Goal: Task Accomplishment & Management: Complete application form

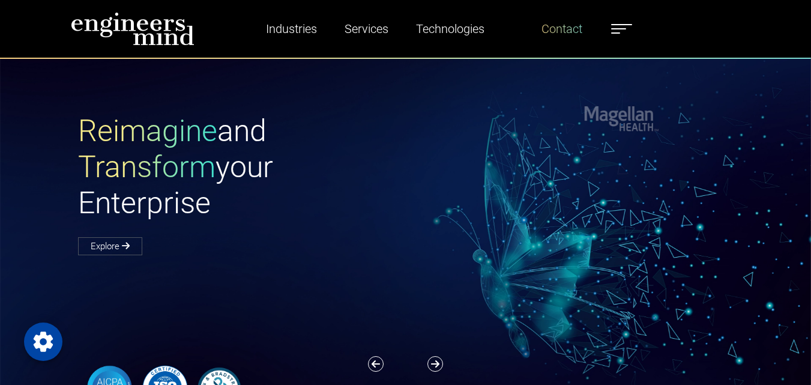
click at [553, 35] on link "Contact" at bounding box center [562, 29] width 50 height 28
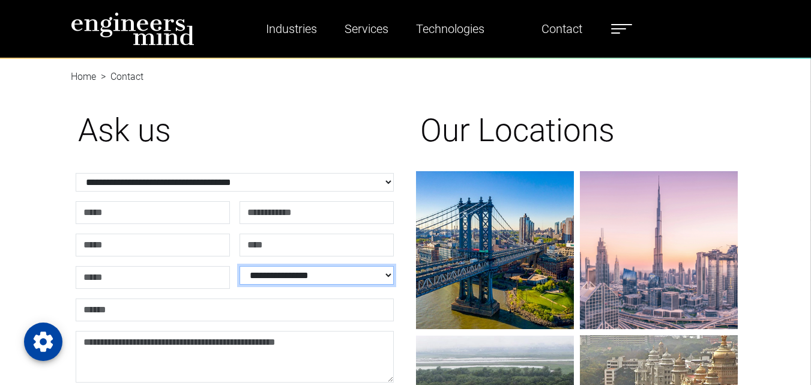
click at [334, 272] on select "**********" at bounding box center [316, 275] width 154 height 19
drag, startPoint x: 637, startPoint y: 30, endPoint x: 619, endPoint y: 30, distance: 17.4
click at [619, 30] on ul "Industries Financial Services Healthcare Manufacturing Services Digital Transfo…" at bounding box center [435, 29] width 405 height 28
click at [619, 30] on label at bounding box center [621, 29] width 21 height 16
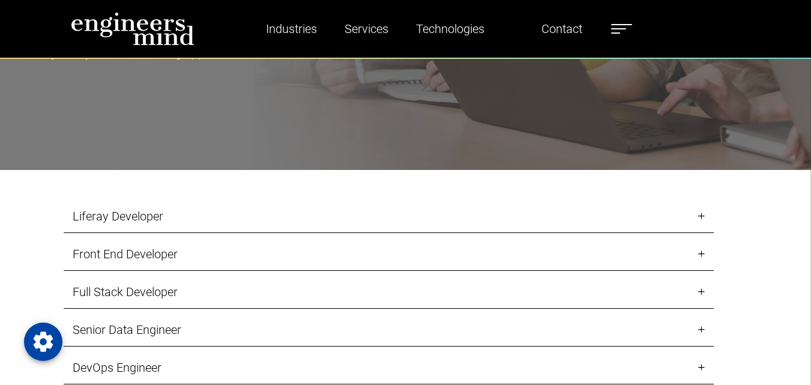
scroll to position [1116, 0]
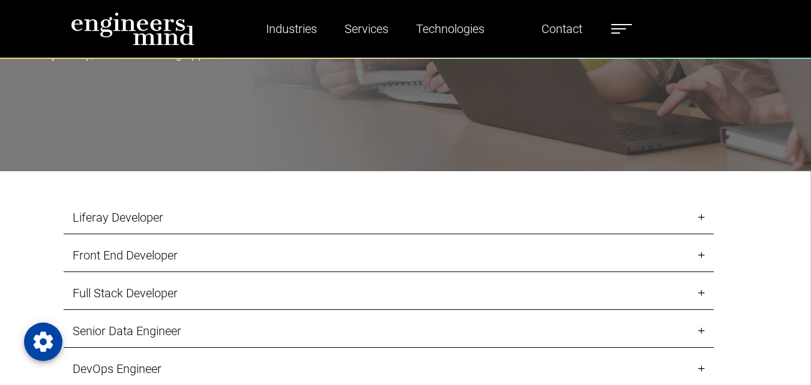
click at [358, 217] on link "Liferay Developer" at bounding box center [389, 217] width 650 height 33
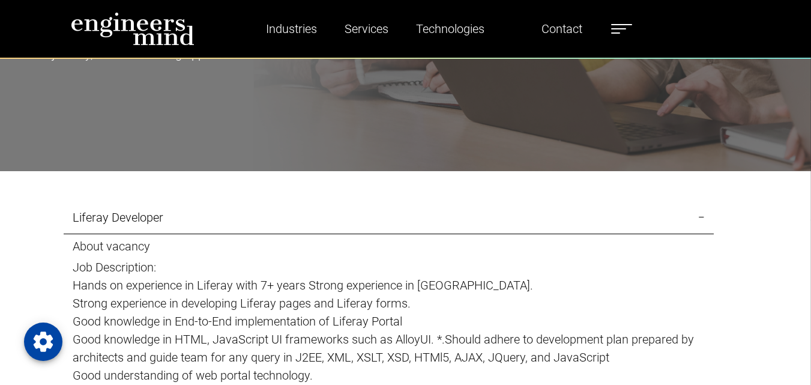
click at [358, 217] on link "Liferay Developer" at bounding box center [389, 217] width 650 height 33
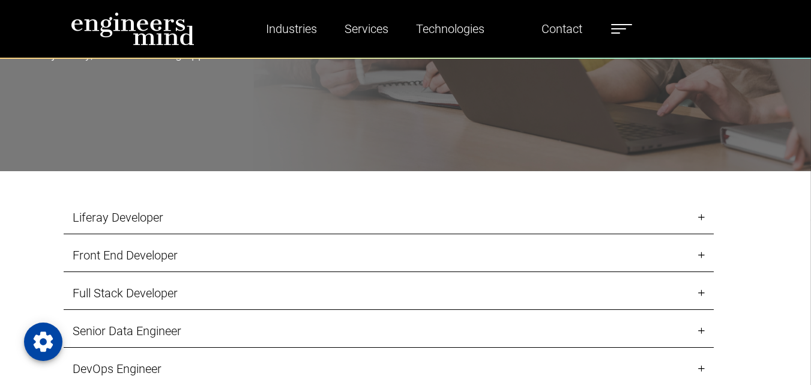
click at [344, 301] on link "Full Stack Developer" at bounding box center [389, 293] width 650 height 33
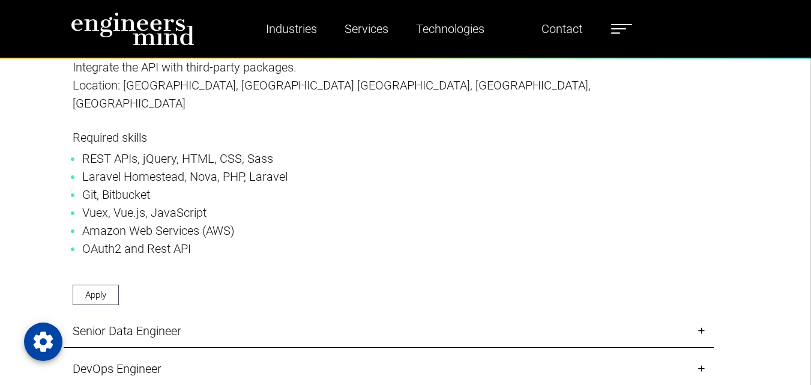
scroll to position [1662, 0]
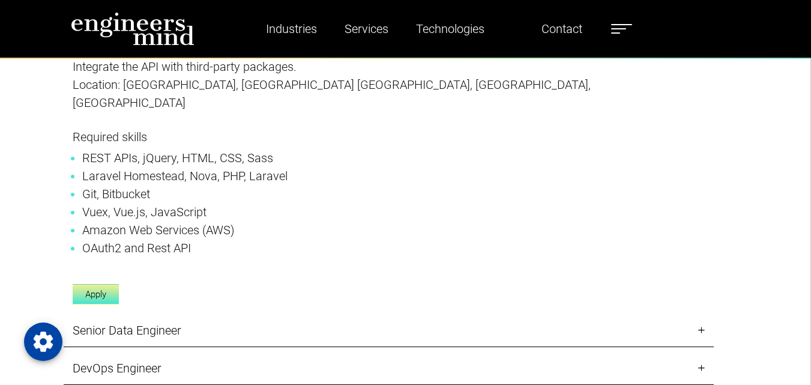
click at [106, 284] on link "Apply" at bounding box center [96, 294] width 46 height 21
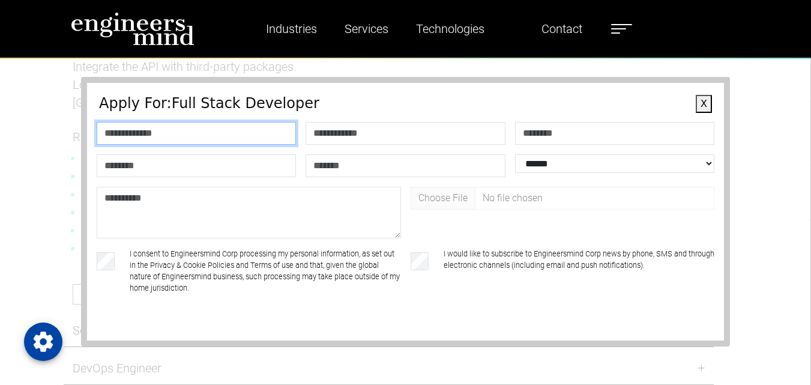
click at [176, 137] on input "text" at bounding box center [196, 133] width 199 height 23
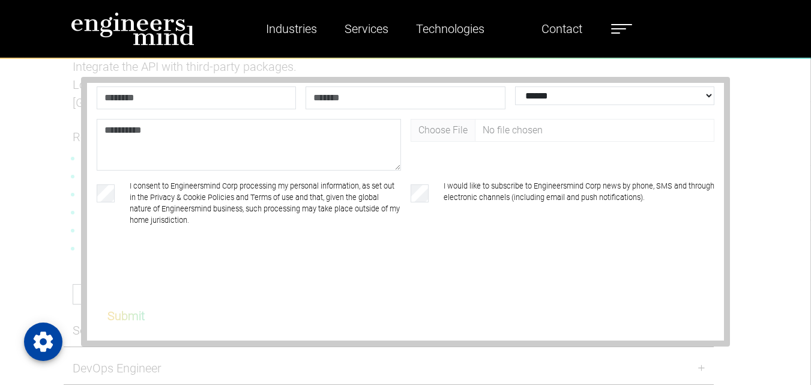
scroll to position [0, 0]
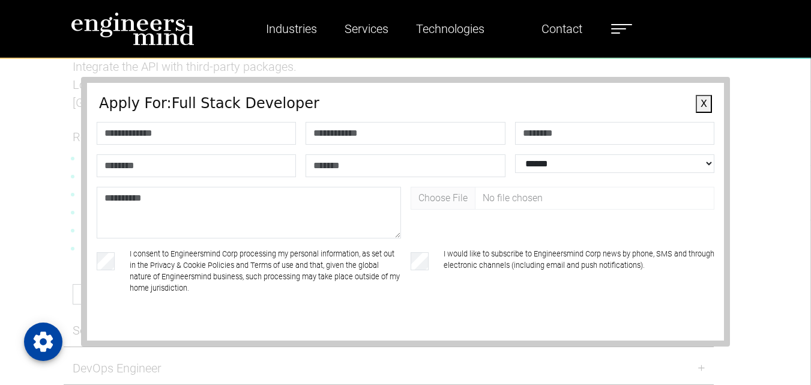
click at [699, 101] on button "X" at bounding box center [704, 104] width 16 height 18
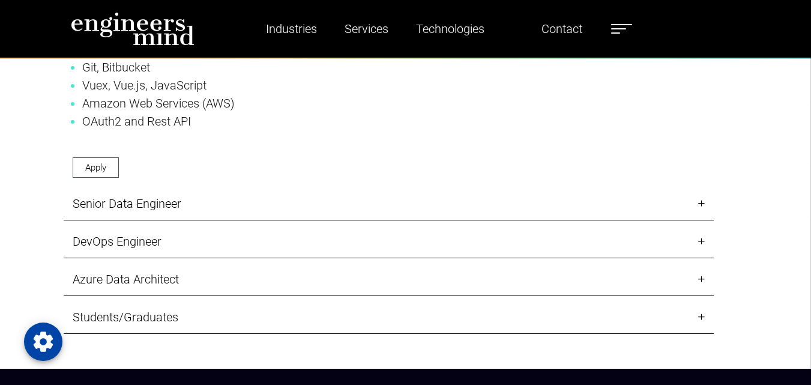
scroll to position [1790, 0]
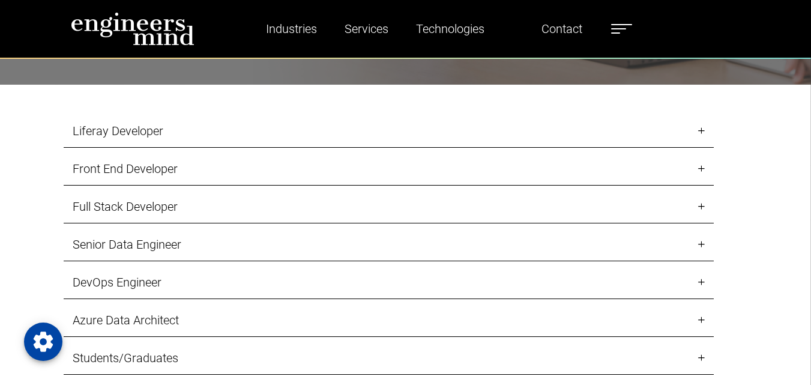
scroll to position [1207, 0]
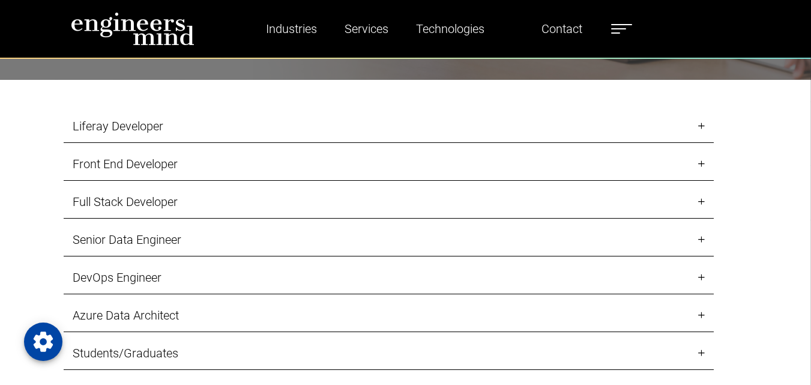
click at [702, 123] on link "Liferay Developer" at bounding box center [389, 126] width 650 height 33
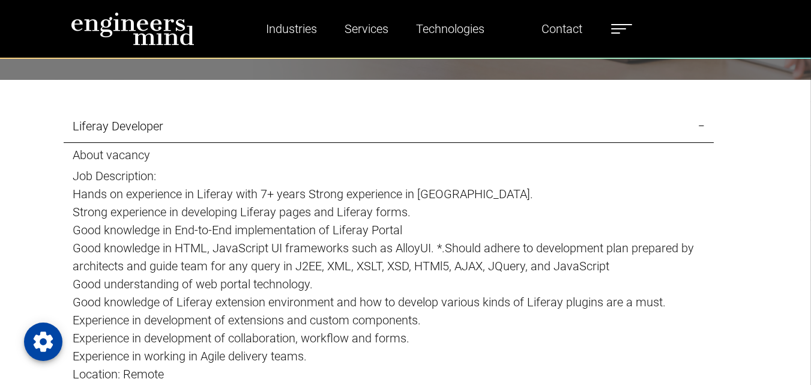
click at [699, 126] on link "Liferay Developer" at bounding box center [389, 126] width 650 height 33
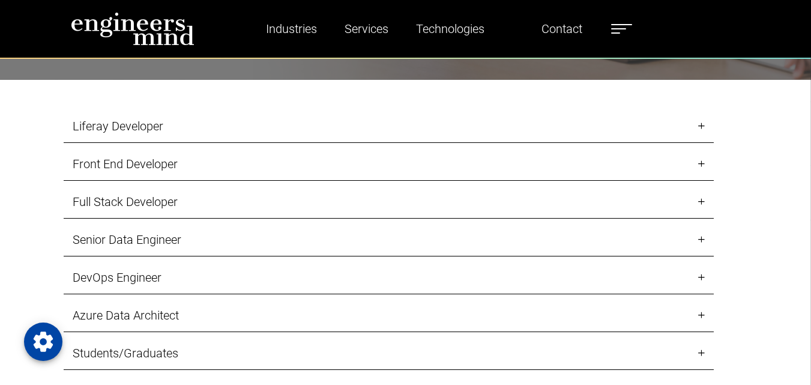
click at [705, 244] on link "Senior Data Engineer" at bounding box center [389, 239] width 650 height 33
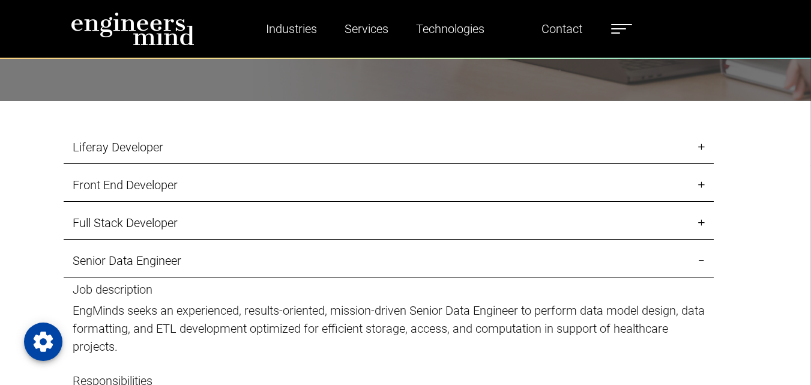
scroll to position [1186, 0]
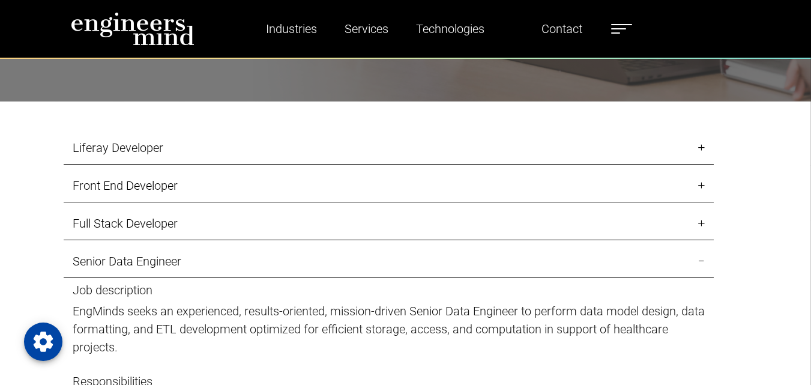
click at [704, 260] on link "Senior Data Engineer" at bounding box center [389, 261] width 650 height 33
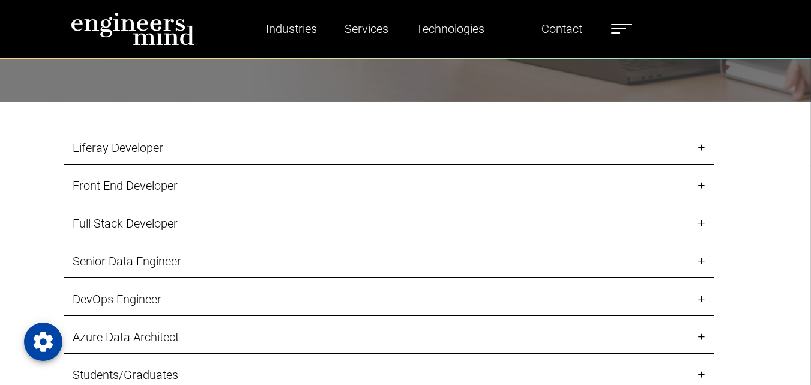
click at [703, 225] on link "Full Stack Developer" at bounding box center [389, 223] width 650 height 33
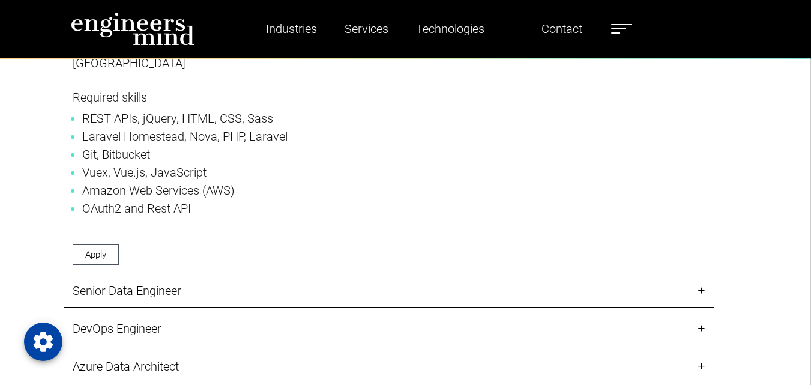
scroll to position [1701, 0]
